Goal: Find specific page/section: Find specific page/section

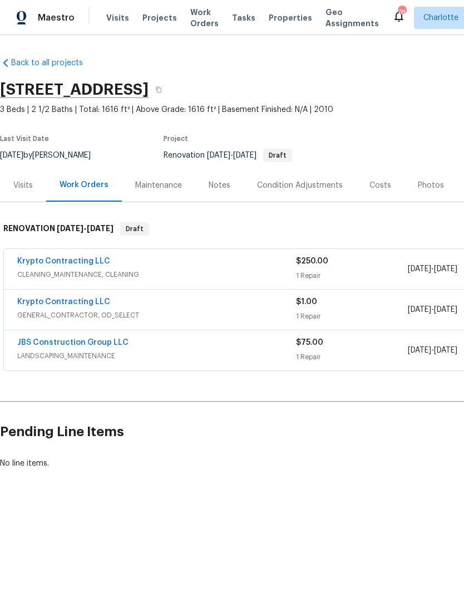
click at [378, 184] on div "Costs" at bounding box center [381, 185] width 22 height 11
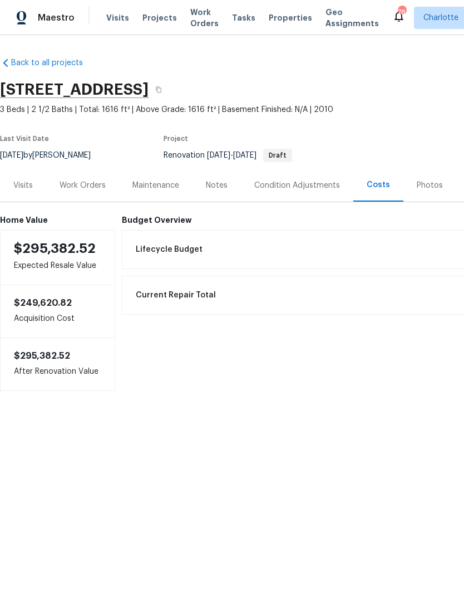
click at [175, 238] on div "Lifecycle Budget $11,568.15" at bounding box center [375, 249] width 493 height 24
click at [269, 179] on div "Condition Adjustments" at bounding box center [297, 185] width 112 height 33
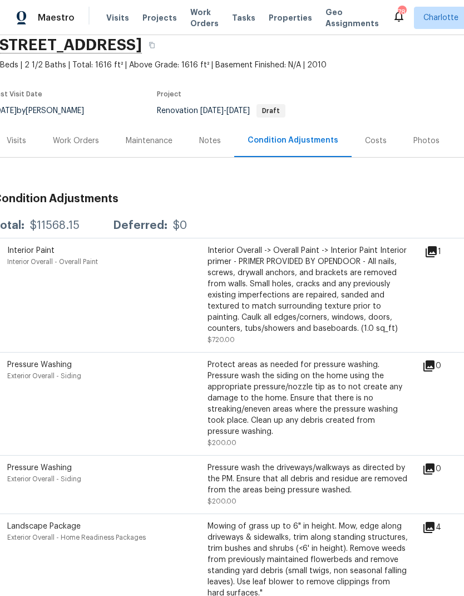
scroll to position [21, 22]
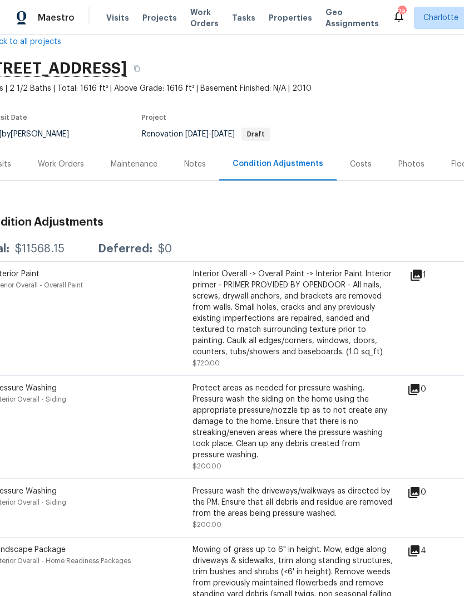
click at [352, 160] on div "Costs" at bounding box center [361, 164] width 22 height 11
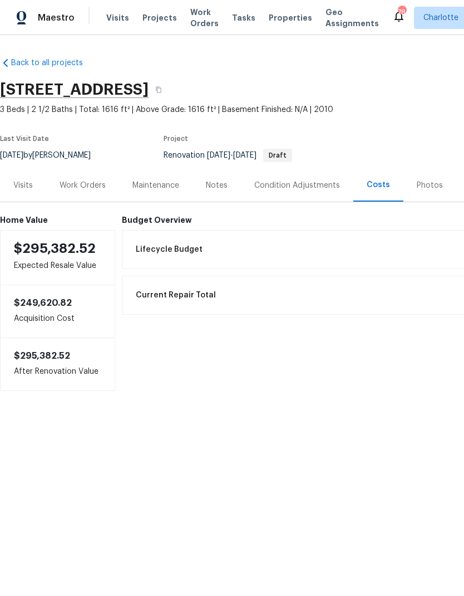
click at [283, 185] on div "Condition Adjustments" at bounding box center [297, 185] width 86 height 11
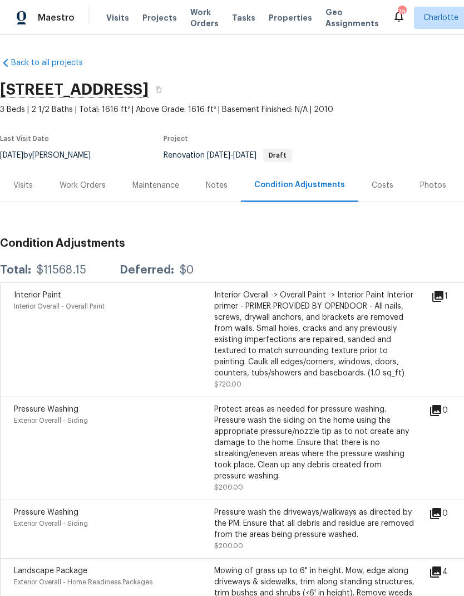
click at [381, 178] on div "Costs" at bounding box center [382, 185] width 48 height 33
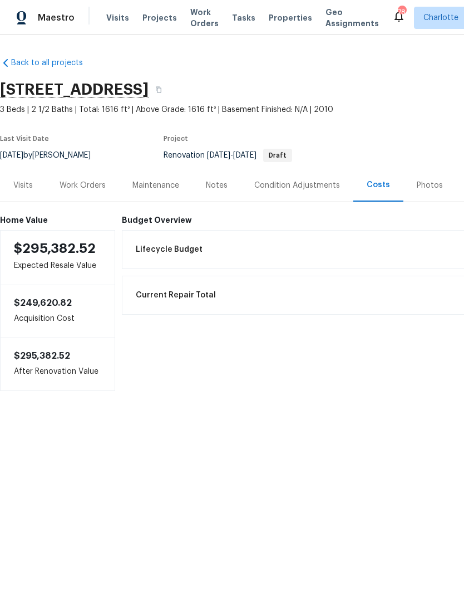
click at [253, 248] on div "Lifecycle Budget $11,568.15" at bounding box center [375, 249] width 493 height 24
click at [308, 187] on div "Condition Adjustments" at bounding box center [297, 185] width 86 height 11
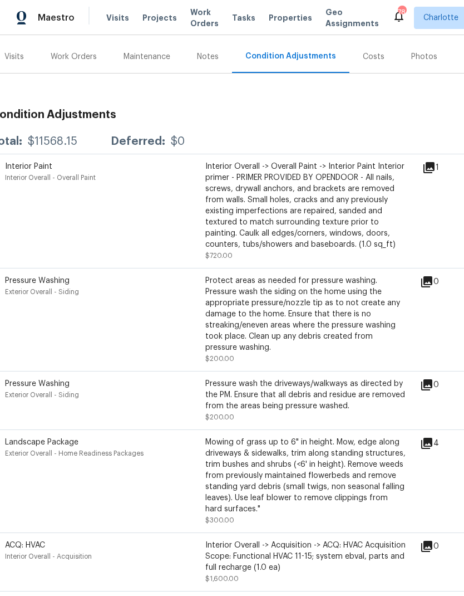
scroll to position [129, 9]
click at [363, 72] on div "Costs" at bounding box center [373, 56] width 48 height 33
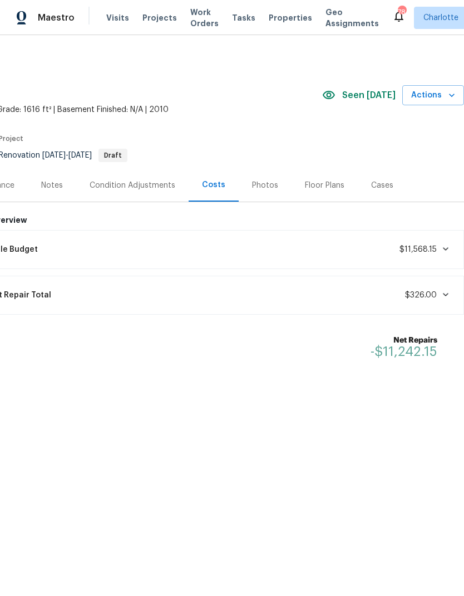
scroll to position [0, 165]
click at [137, 191] on div "Condition Adjustments" at bounding box center [132, 185] width 112 height 33
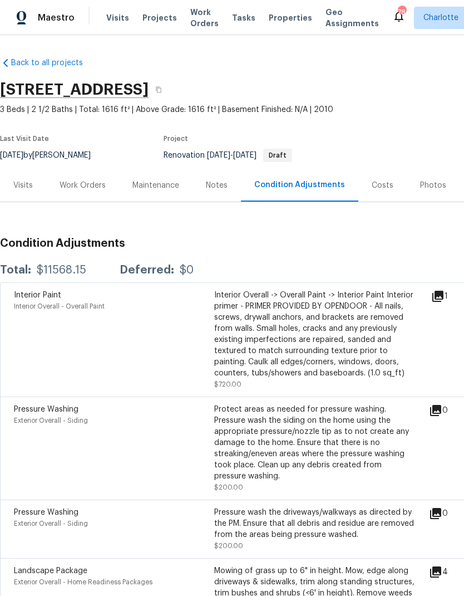
click at [372, 186] on div "Costs" at bounding box center [383, 185] width 22 height 11
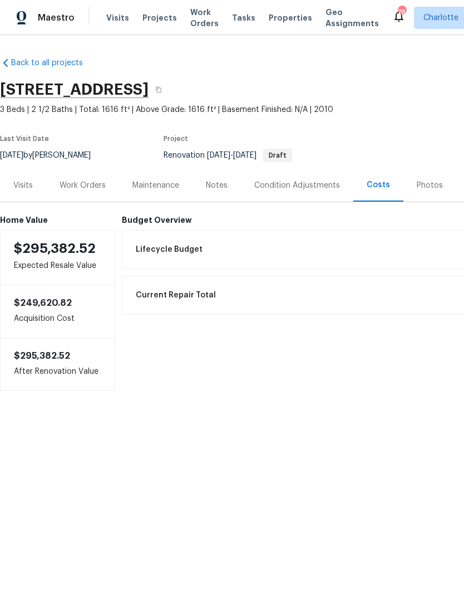
click at [334, 259] on div "Lifecycle Budget $11,568.15" at bounding box center [375, 249] width 493 height 24
click at [169, 89] on button "button" at bounding box center [159, 90] width 20 height 20
